Goal: Information Seeking & Learning: Find specific page/section

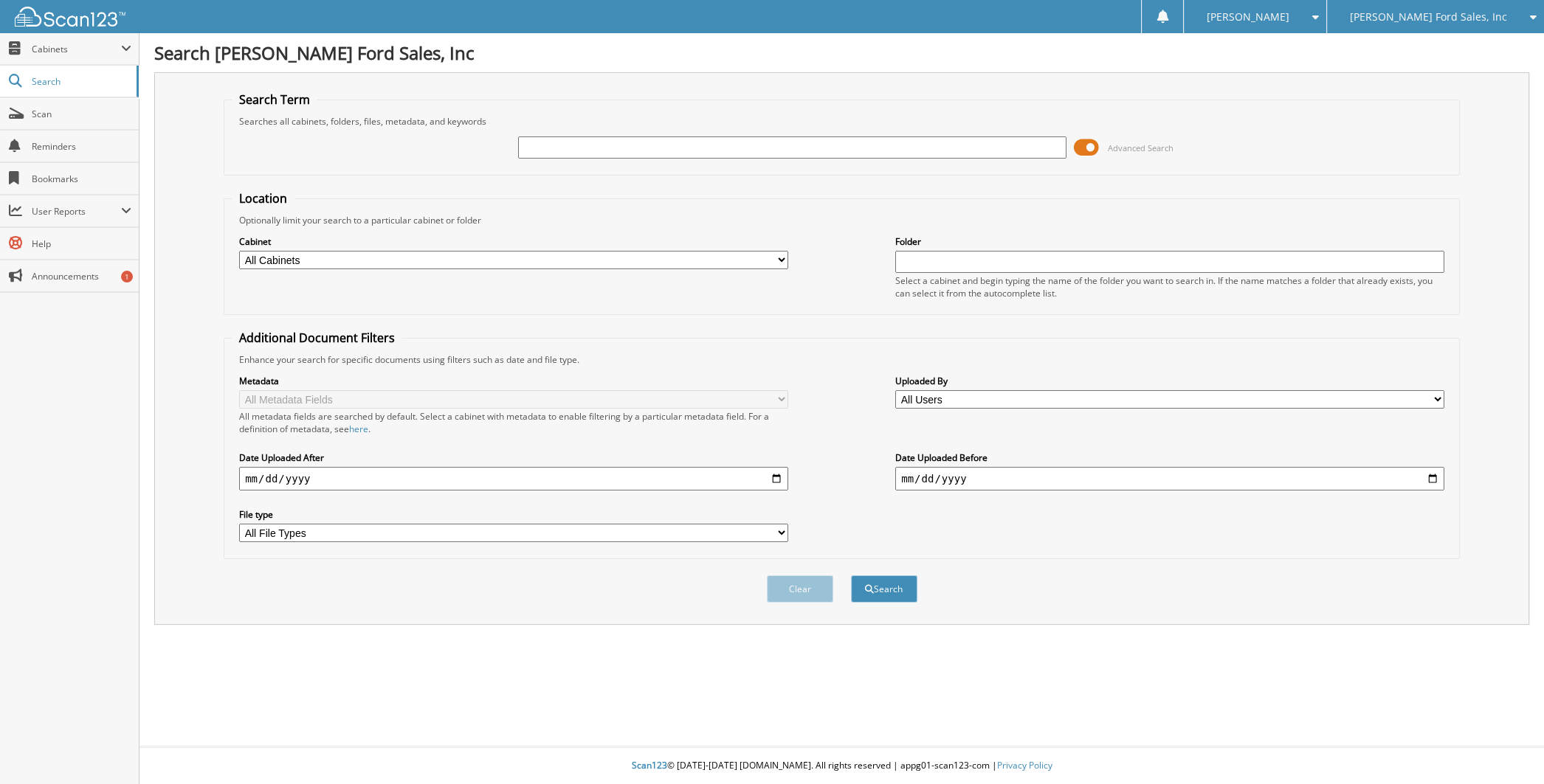
click at [307, 263] on select "All Cabinets ACCOUNTS PAYABLE CAR DEALS DEALER PLATE LOG EDGE RENTAL REIMBURSEM…" at bounding box center [513, 259] width 549 height 19
select select "5301"
click at [239, 250] on select "All Cabinets ACCOUNTS PAYABLE CAR DEALS DEALER PLATE LOG EDGE RENTAL REIMBURSEM…" at bounding box center [513, 259] width 549 height 19
click at [927, 390] on select "All Users Alexandra Plainte Alexis Walther Becca Fuller Brandon Bouvier BRUCE S…" at bounding box center [1170, 399] width 549 height 19
select select "45075"
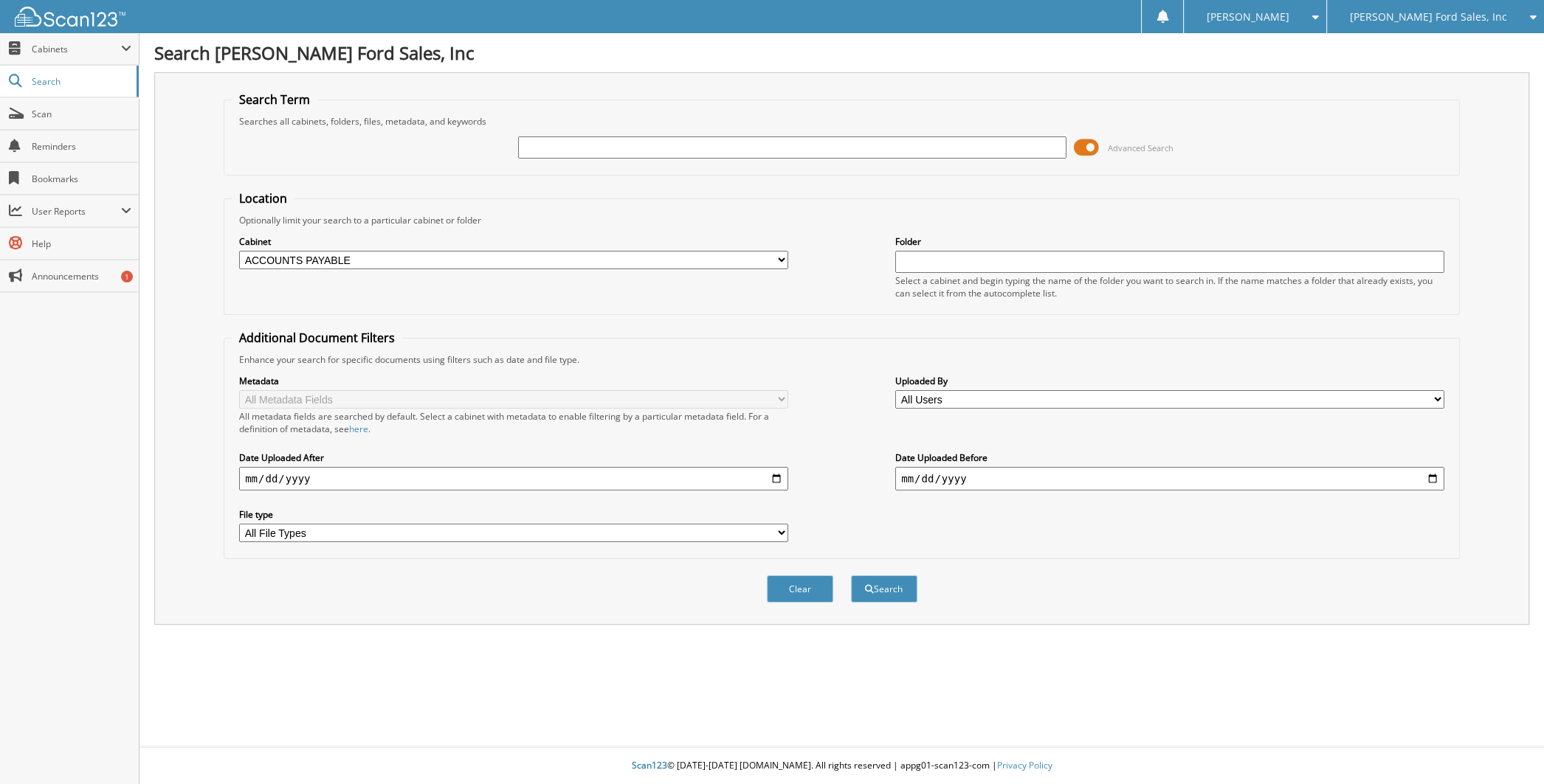
click at [895, 390] on select "All Users Alexandra Plainte Alexis Walther Becca Fuller Brandon Bouvier BRUCE S…" at bounding box center [1170, 399] width 549 height 19
click at [930, 467] on input "date" at bounding box center [1170, 479] width 549 height 24
click at [609, 477] on input "date" at bounding box center [513, 479] width 549 height 24
click at [775, 471] on input "date" at bounding box center [513, 479] width 549 height 24
type input "2025-09-12"
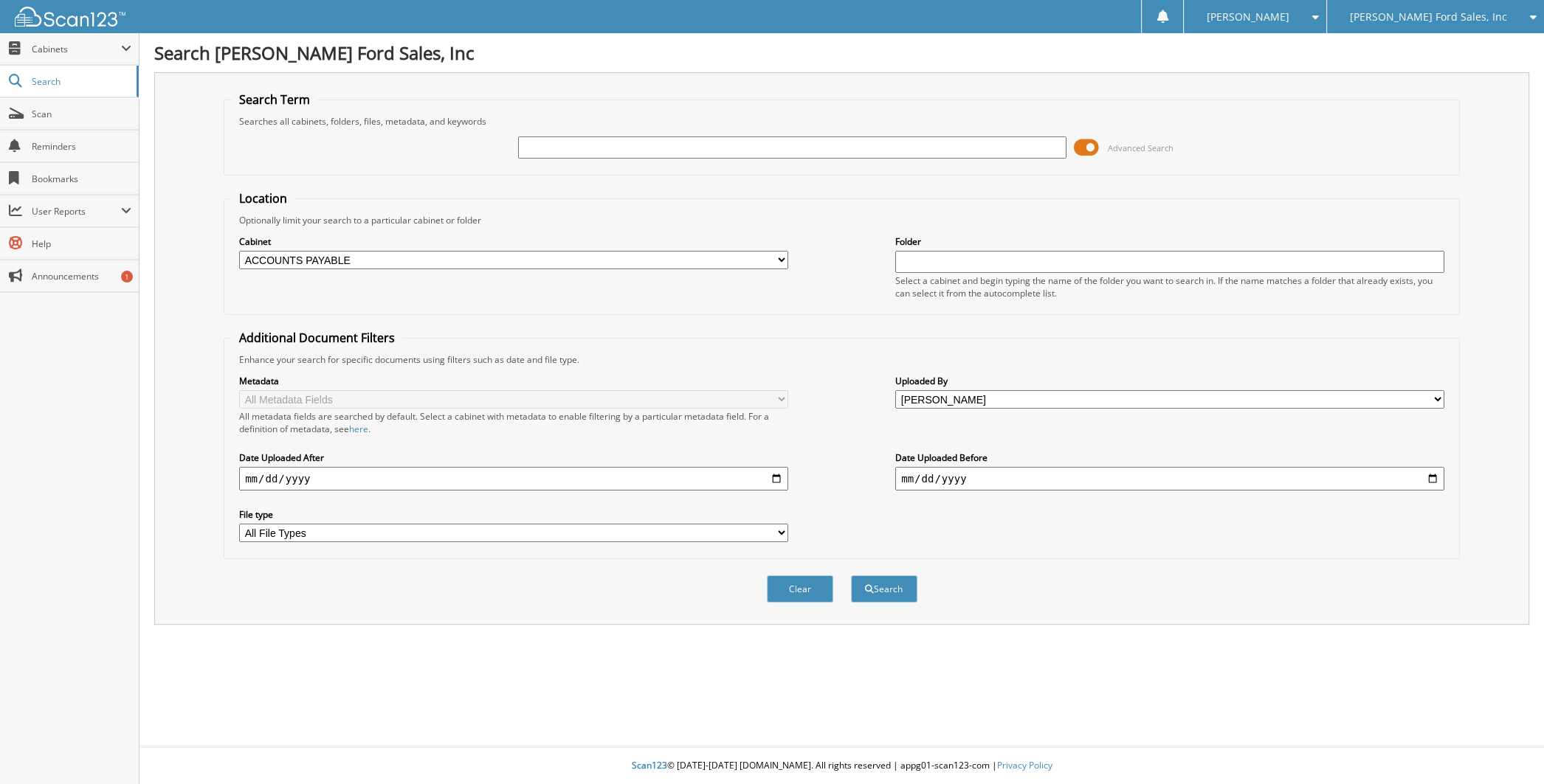
click at [1439, 472] on input "date" at bounding box center [1170, 479] width 549 height 24
type input "2025-09-12"
click at [895, 589] on button "Search" at bounding box center [884, 589] width 67 height 28
click at [959, 265] on input "text" at bounding box center [1170, 261] width 549 height 22
click at [780, 525] on select "All File Types CSV PDF" at bounding box center [513, 533] width 549 height 19
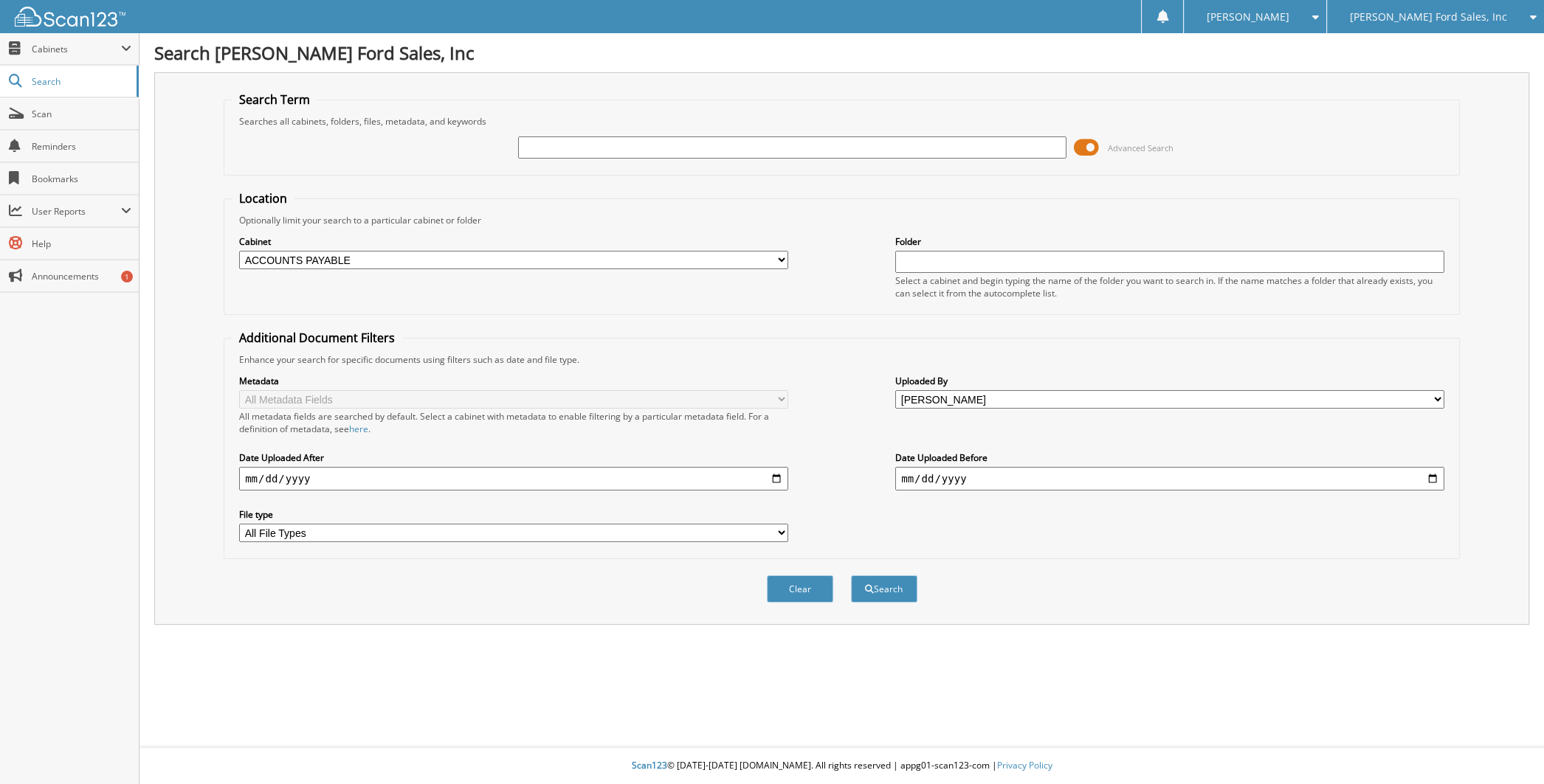
click at [506, 599] on div "Clear Search" at bounding box center [841, 589] width 1236 height 59
click at [681, 509] on label "File type" at bounding box center [513, 514] width 549 height 12
click at [681, 524] on select "All File Types CSV PDF" at bounding box center [513, 533] width 549 height 19
click at [665, 526] on select "All File Types CSV PDF" at bounding box center [513, 533] width 549 height 19
select select "pdf"
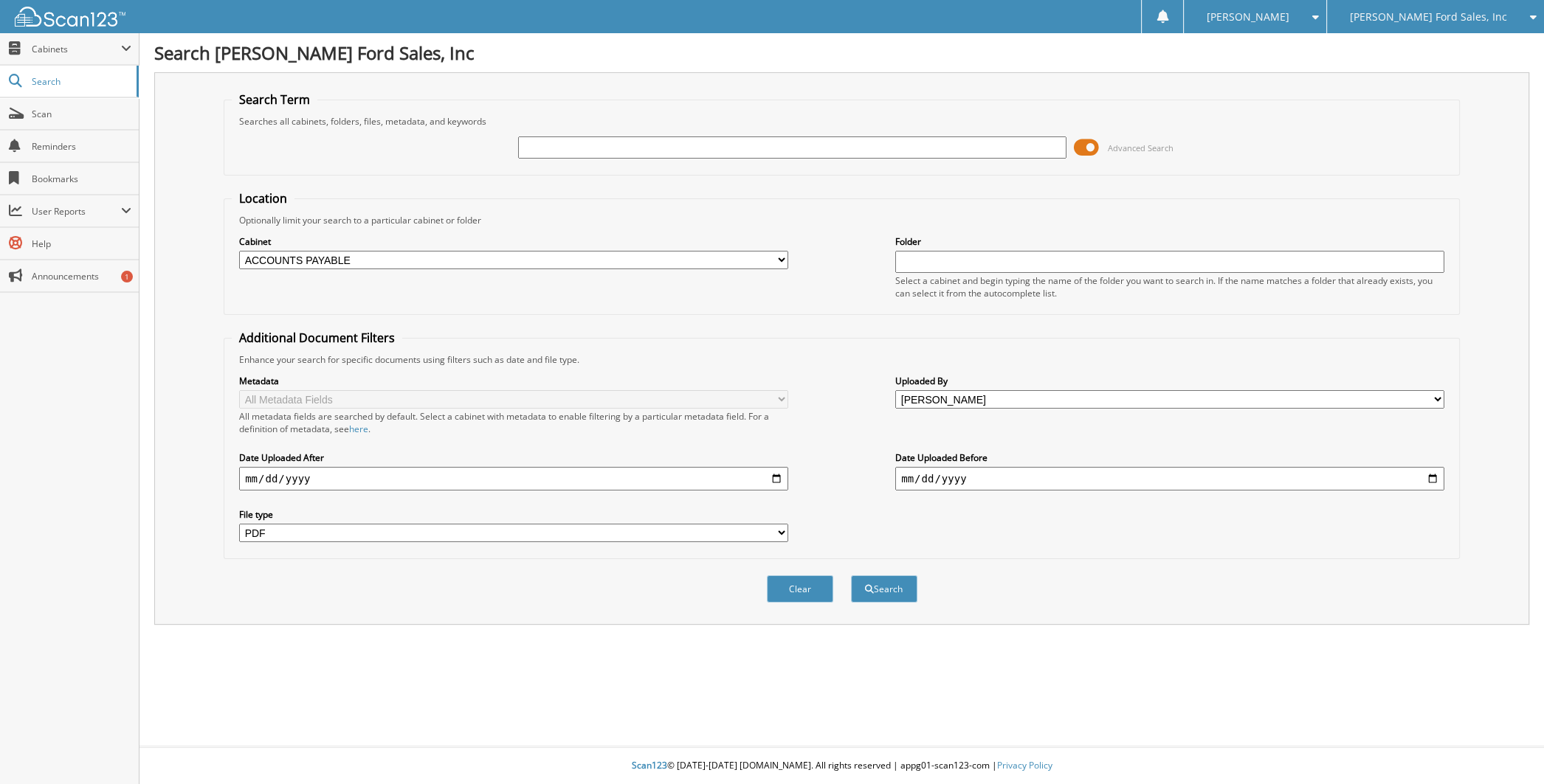
click at [239, 524] on select "All File Types CSV PDF" at bounding box center [513, 533] width 549 height 19
click at [870, 586] on button "Search" at bounding box center [884, 589] width 67 height 28
click at [923, 255] on input "text" at bounding box center [1170, 261] width 549 height 22
type input "00"
click at [851, 575] on button "Search" at bounding box center [884, 589] width 67 height 28
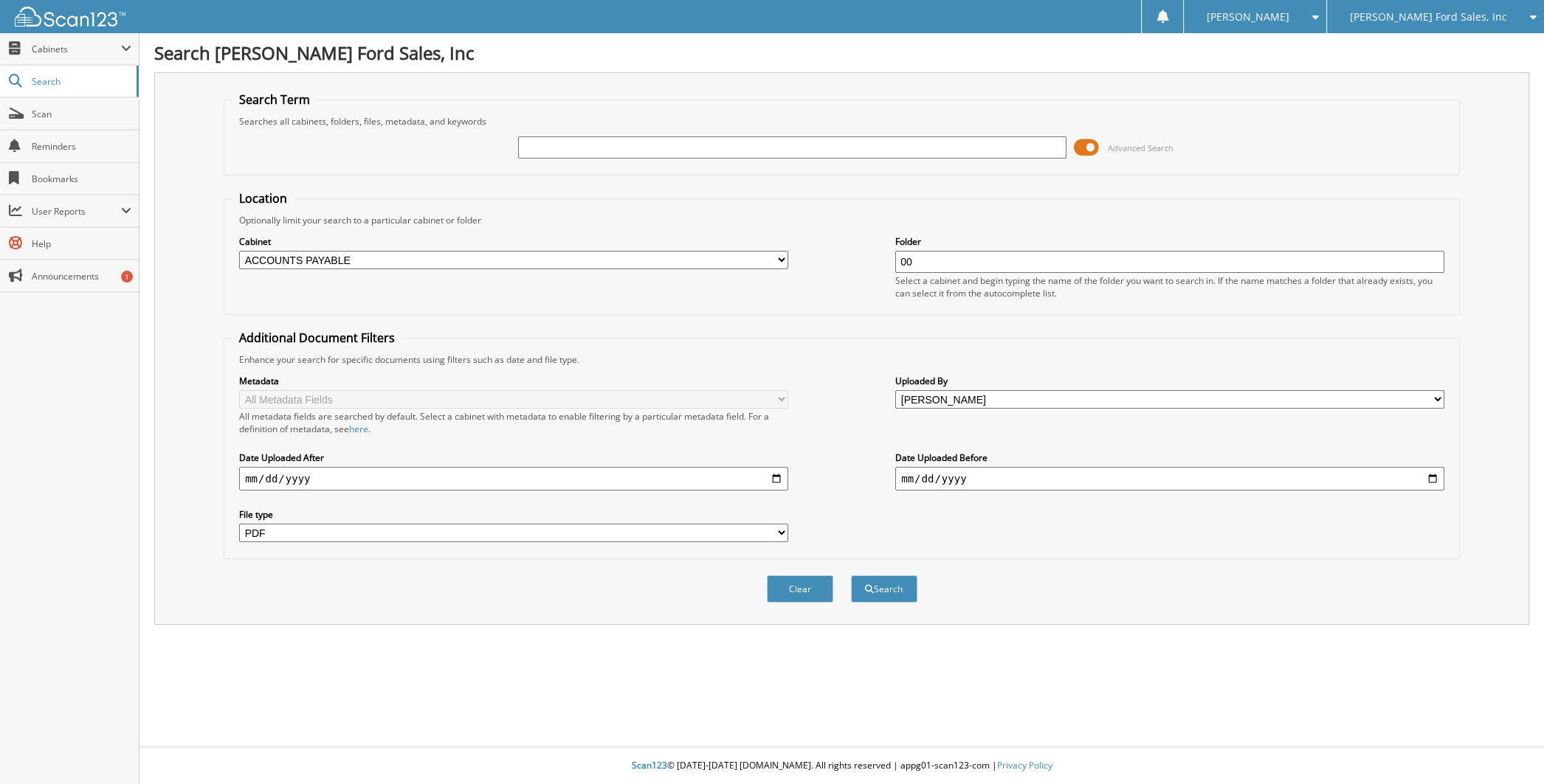
drag, startPoint x: 928, startPoint y: 249, endPoint x: 879, endPoint y: 249, distance: 49.0
click at [879, 250] on div "Cabinet All Cabinets ACCOUNTS PAYABLE CAR DEALS DEALER PLATE LOG EDGE RENTAL RE…" at bounding box center [841, 266] width 1220 height 81
click at [778, 146] on input "text" at bounding box center [792, 147] width 549 height 22
type input "00"
click at [851, 575] on button "Search" at bounding box center [884, 589] width 67 height 28
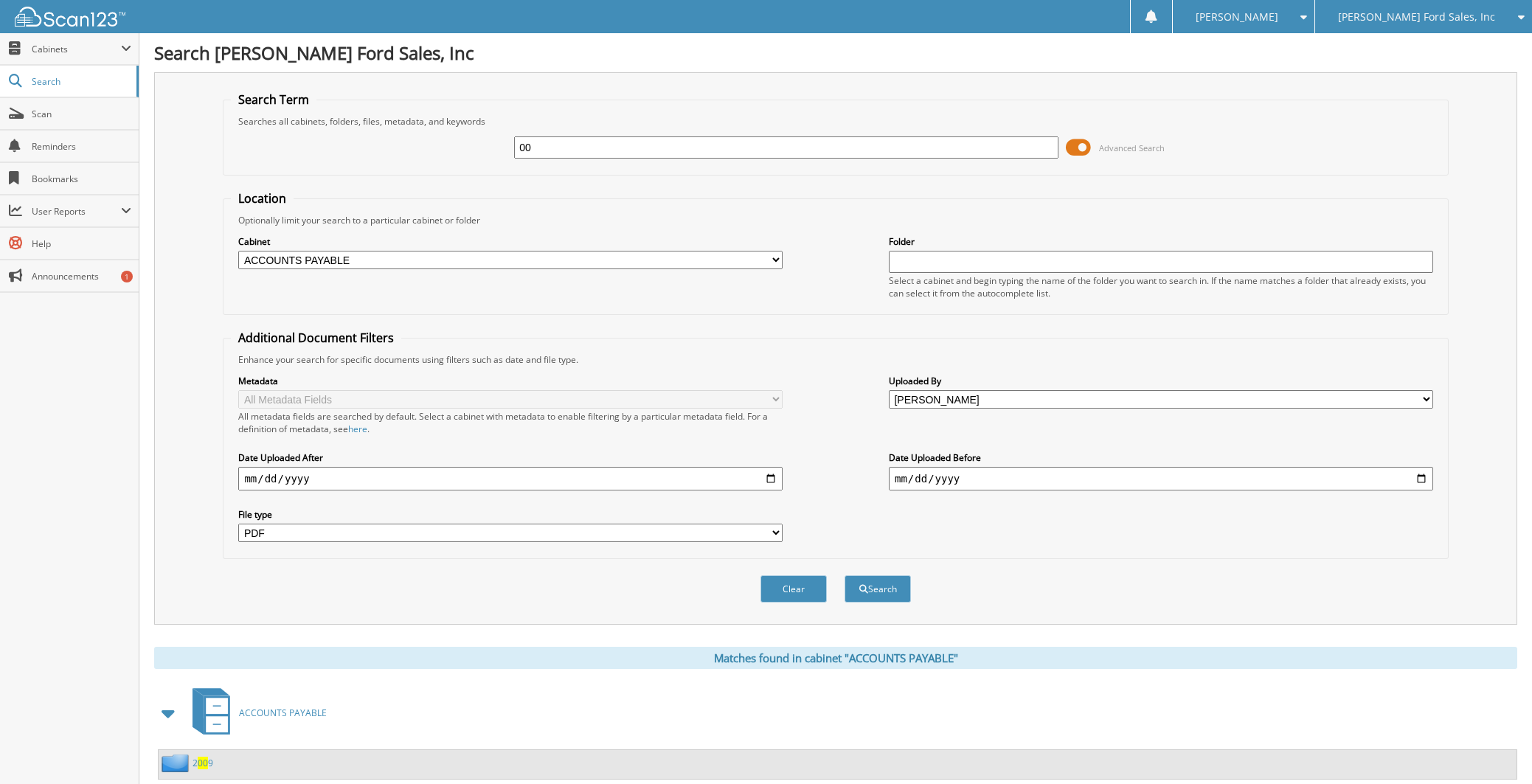
select select "pdf"
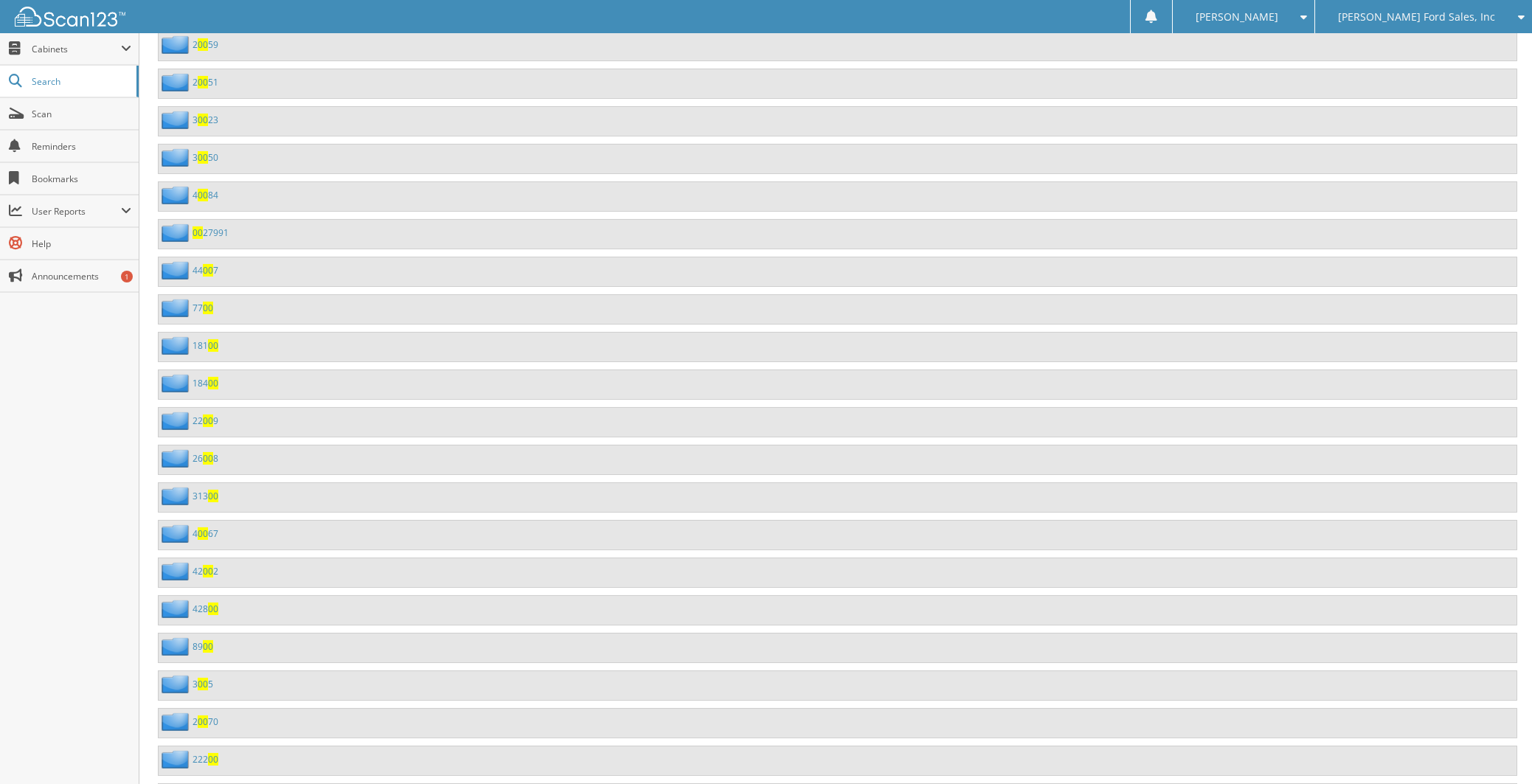
scroll to position [959, 0]
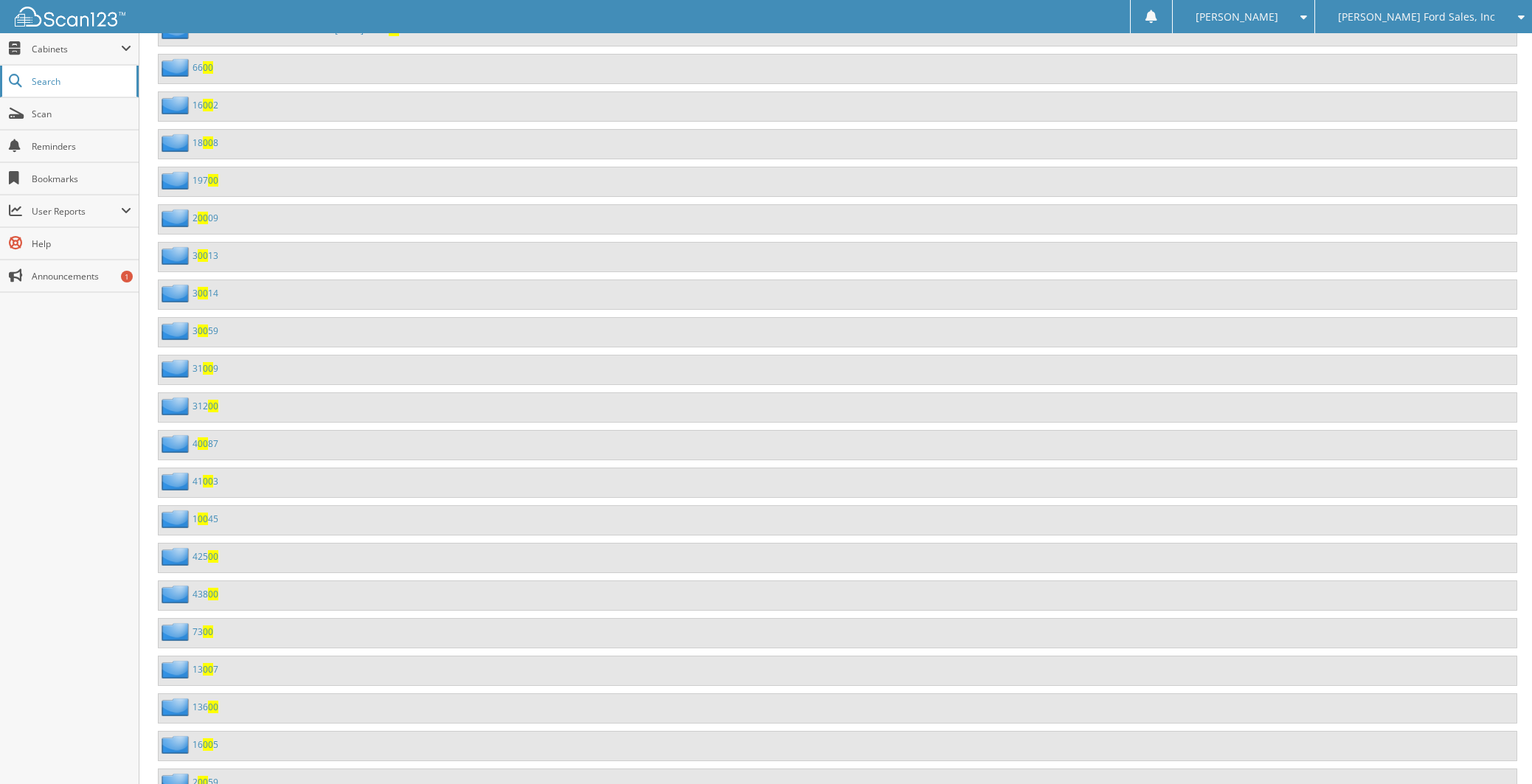
click at [98, 76] on span "Search" at bounding box center [81, 82] width 98 height 12
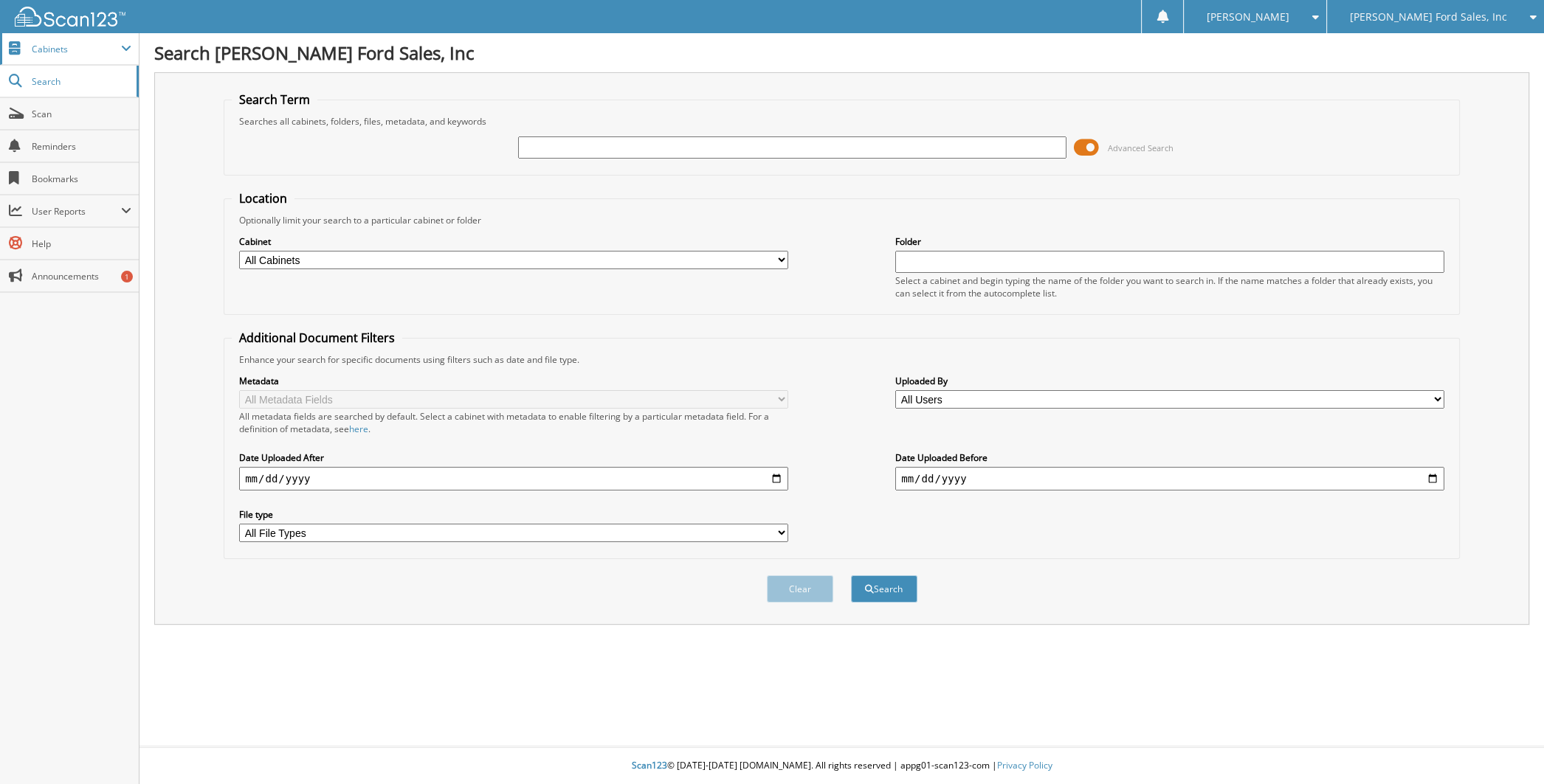
click at [59, 52] on span "Cabinets" at bounding box center [76, 49] width 90 height 12
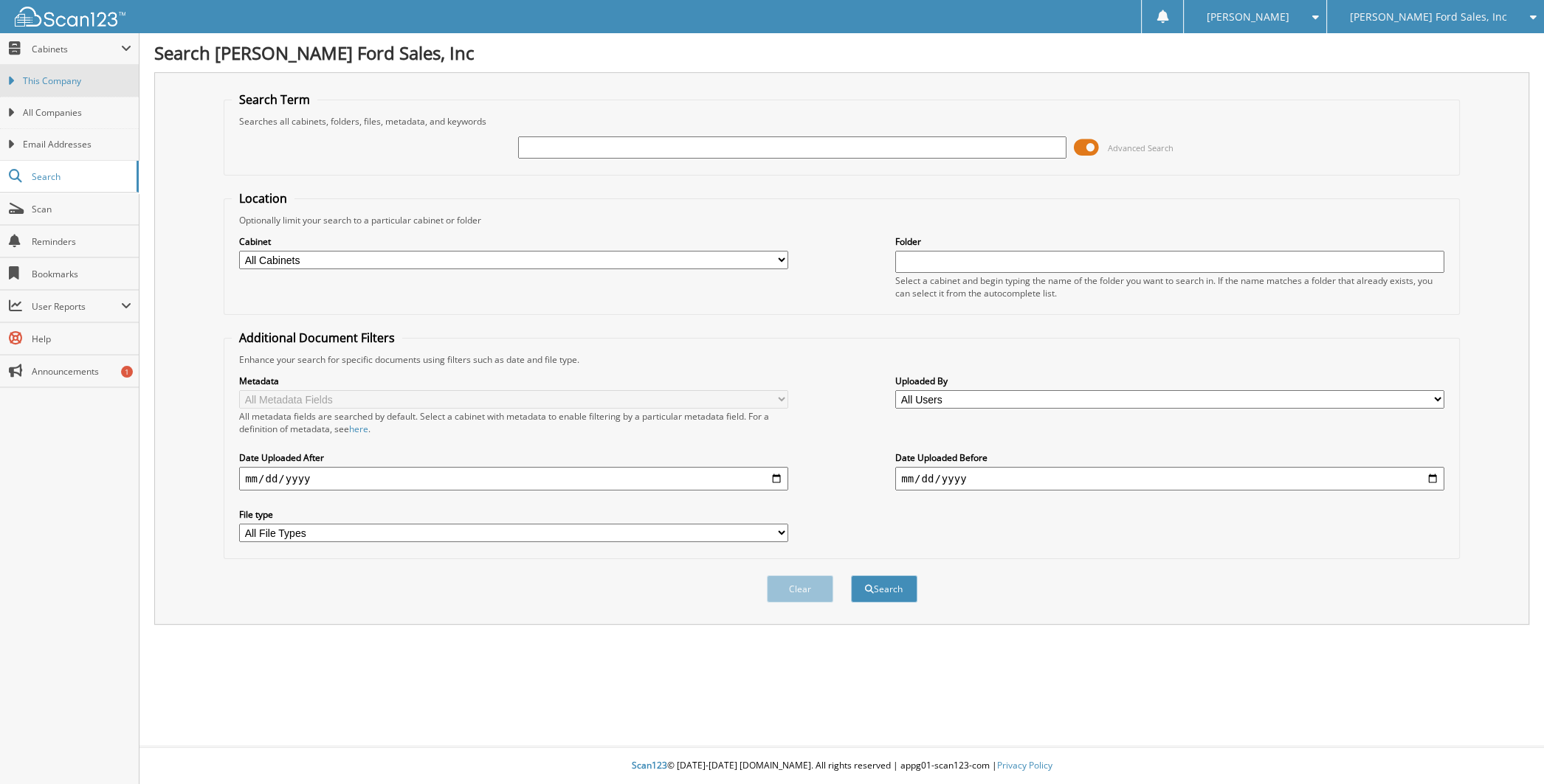
click at [59, 77] on span "This Company" at bounding box center [77, 81] width 108 height 13
